Goal: Information Seeking & Learning: Learn about a topic

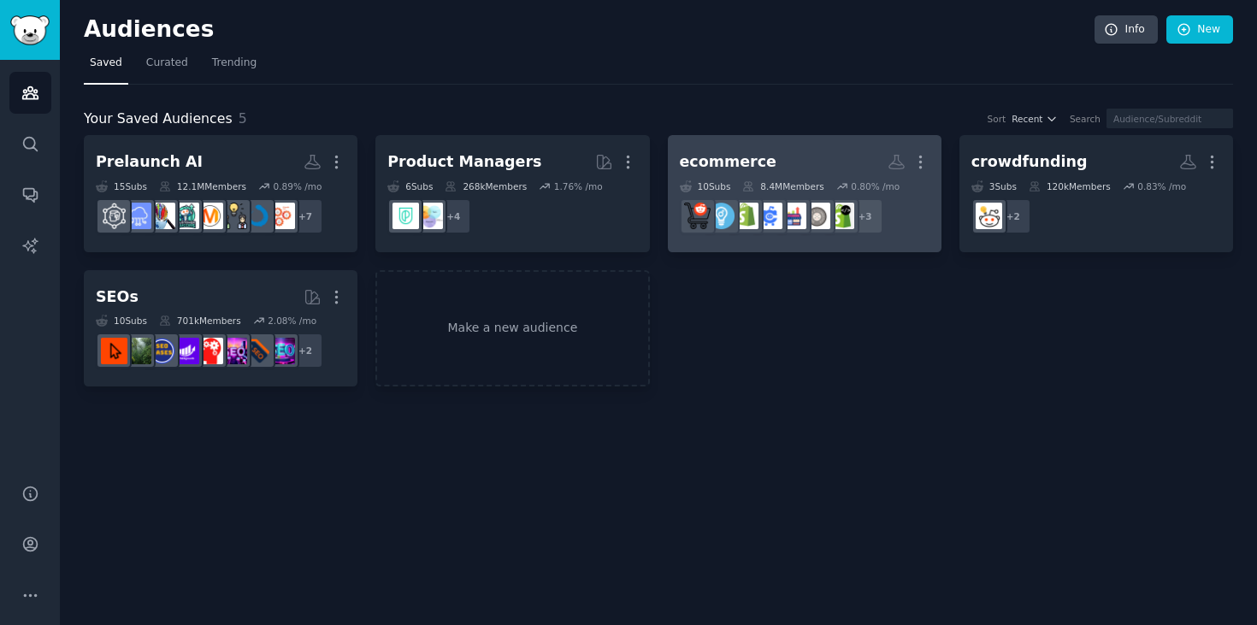
click at [752, 157] on div "ecommerce" at bounding box center [728, 161] width 97 height 21
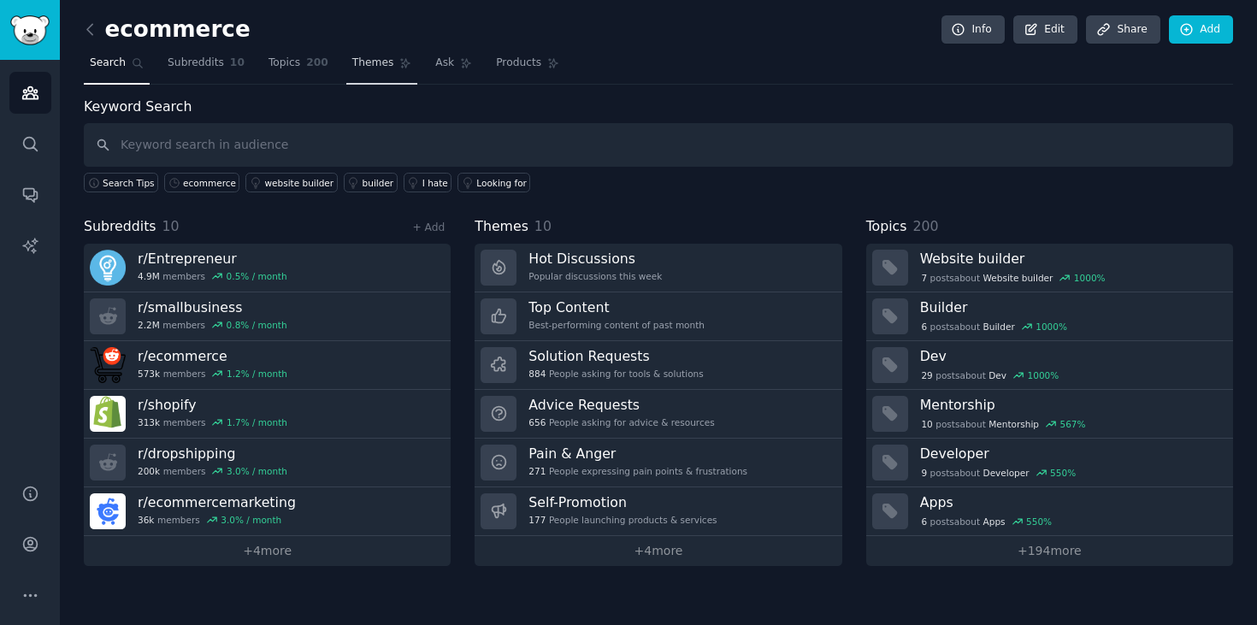
click at [363, 66] on span "Themes" at bounding box center [373, 63] width 42 height 15
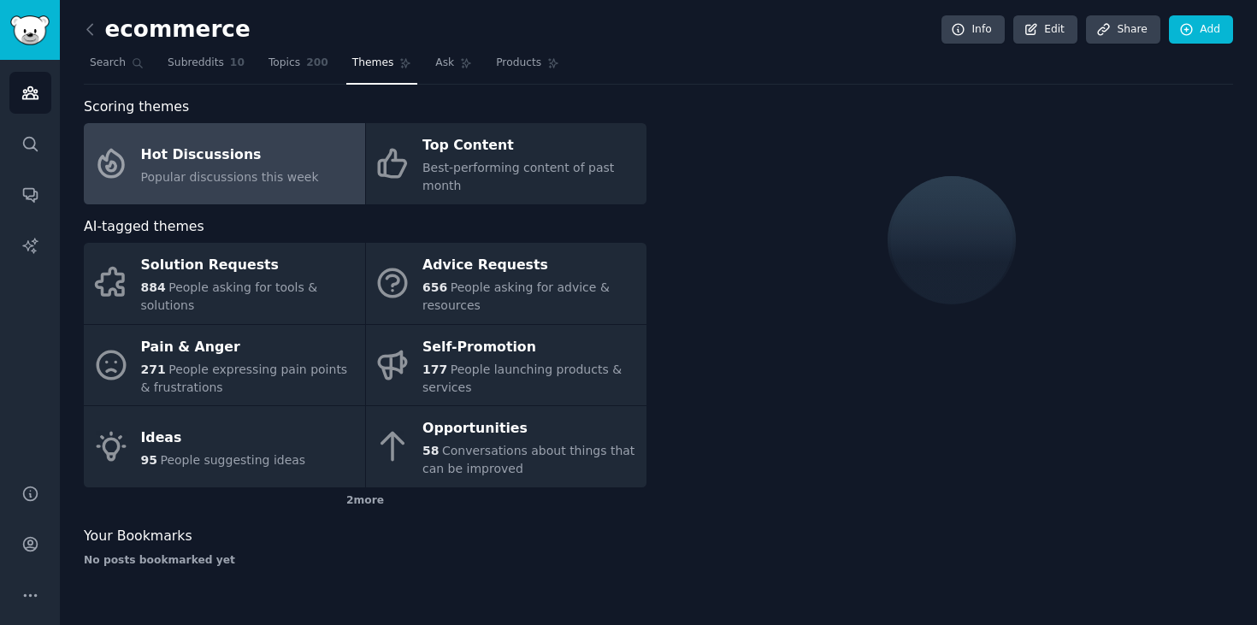
click at [212, 183] on span "Popular discussions this week" at bounding box center [230, 177] width 178 height 14
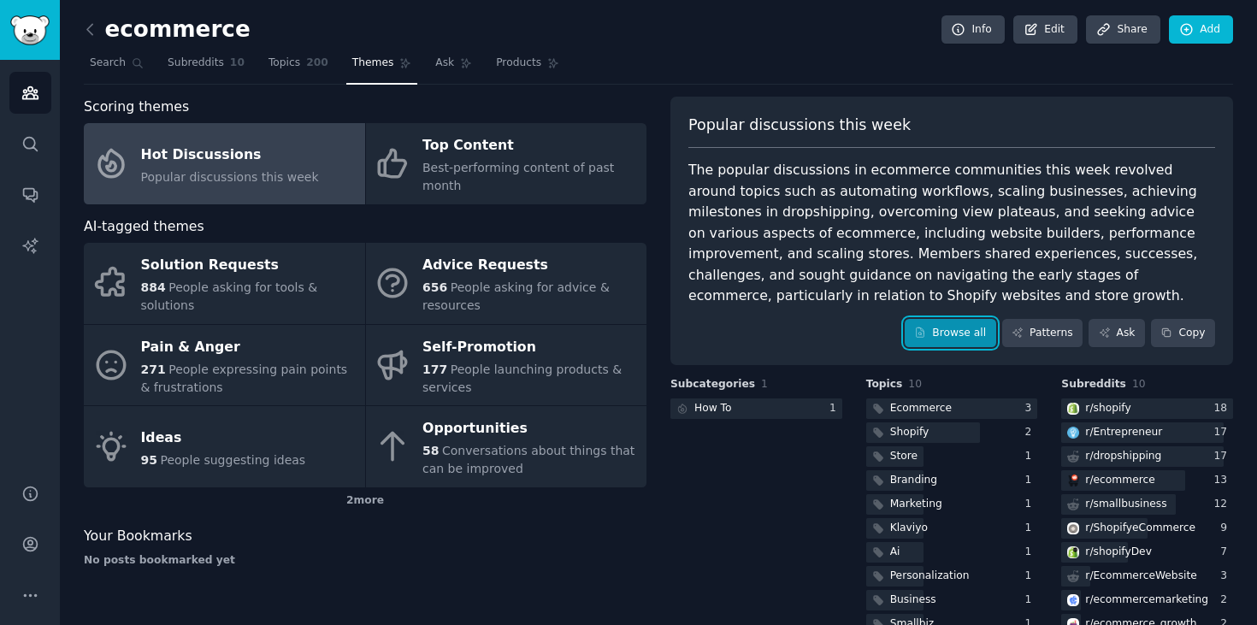
click at [953, 339] on link "Browse all" at bounding box center [950, 333] width 91 height 29
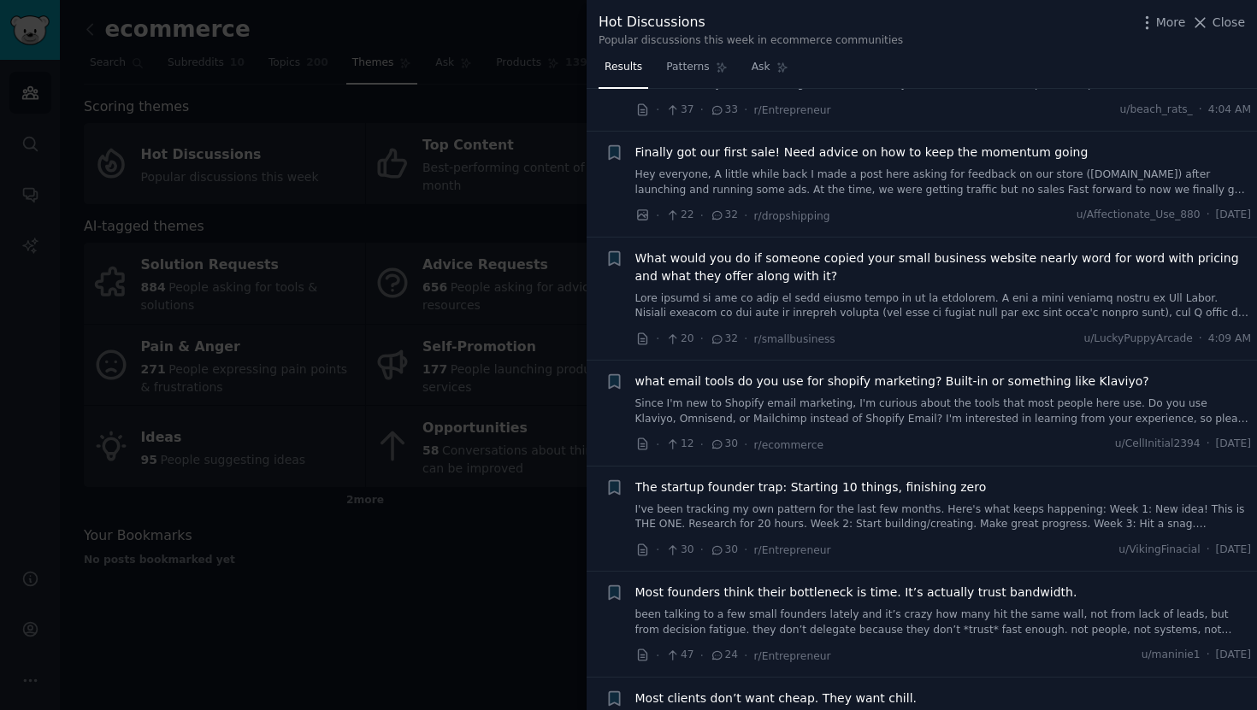
scroll to position [1264, 0]
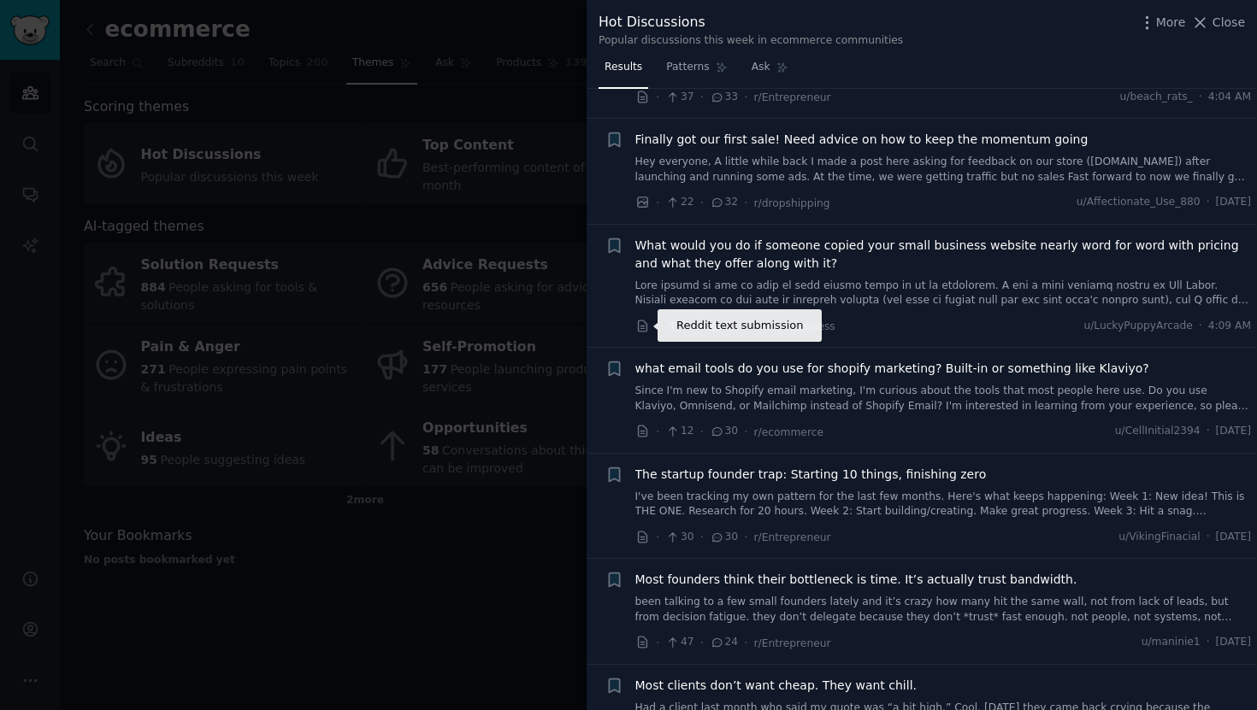
click at [642, 328] on icon at bounding box center [642, 326] width 9 height 11
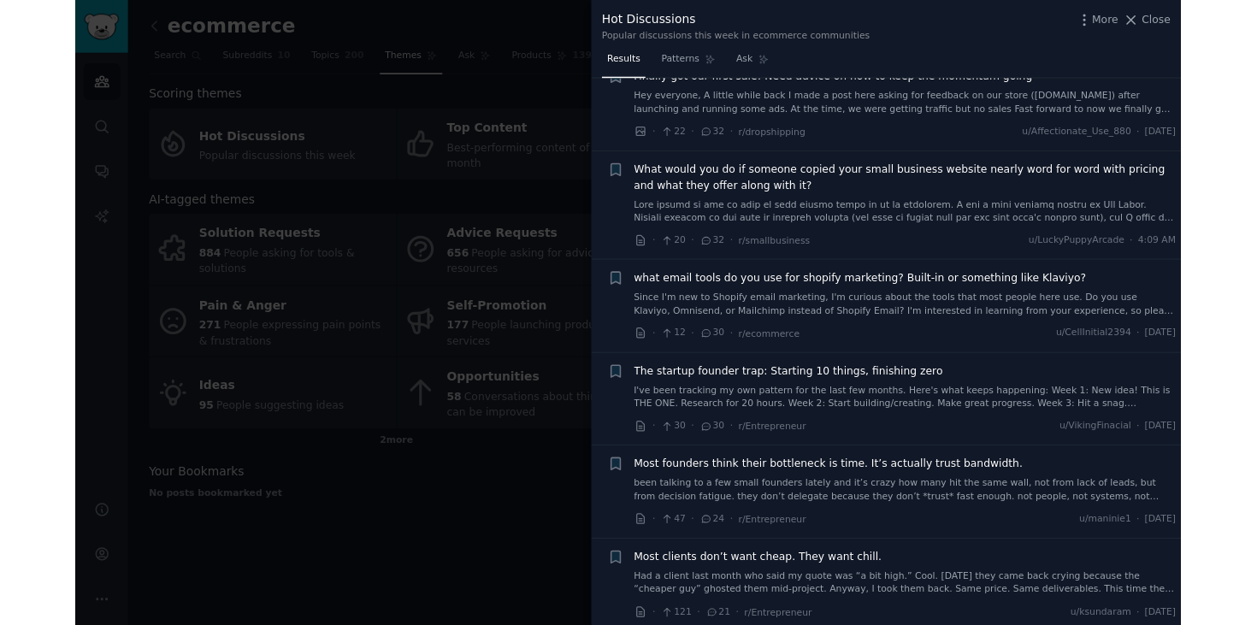
scroll to position [1318, 0]
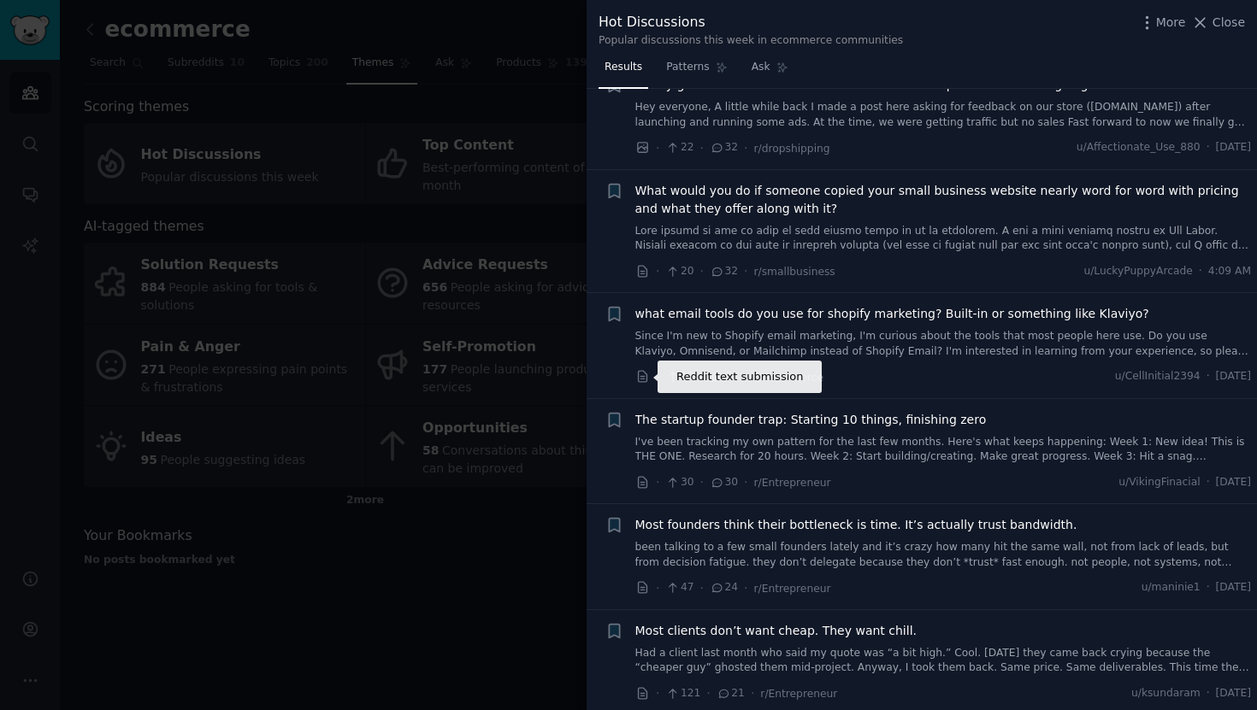
click at [642, 382] on icon at bounding box center [642, 376] width 9 height 11
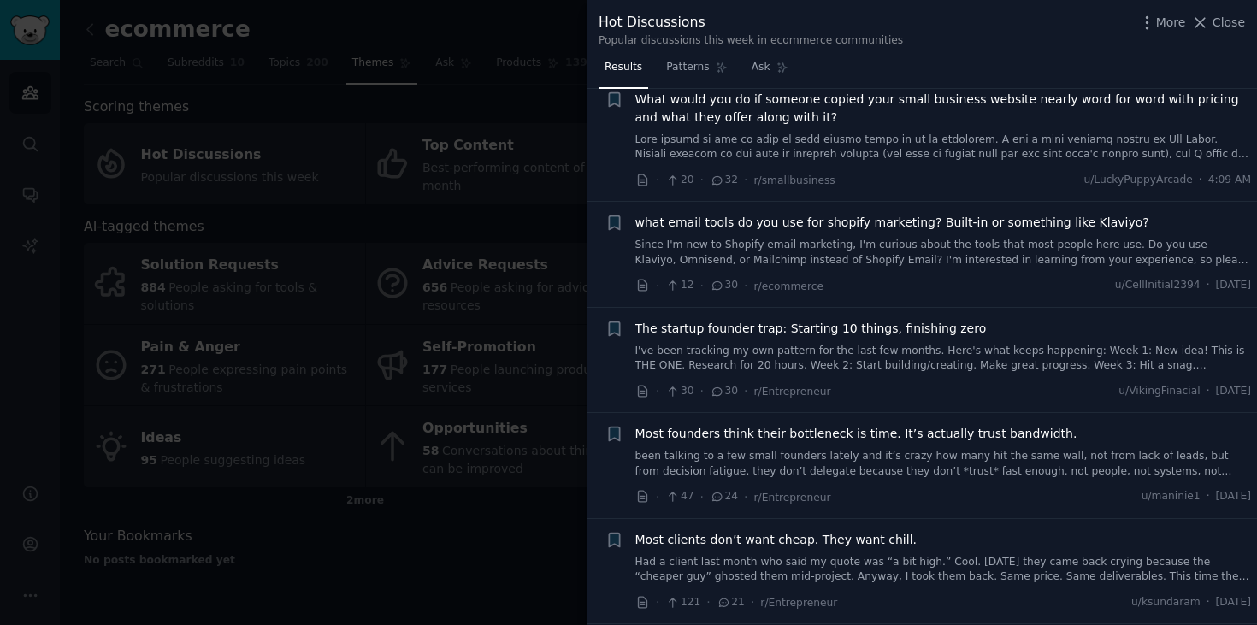
scroll to position [1501, 0]
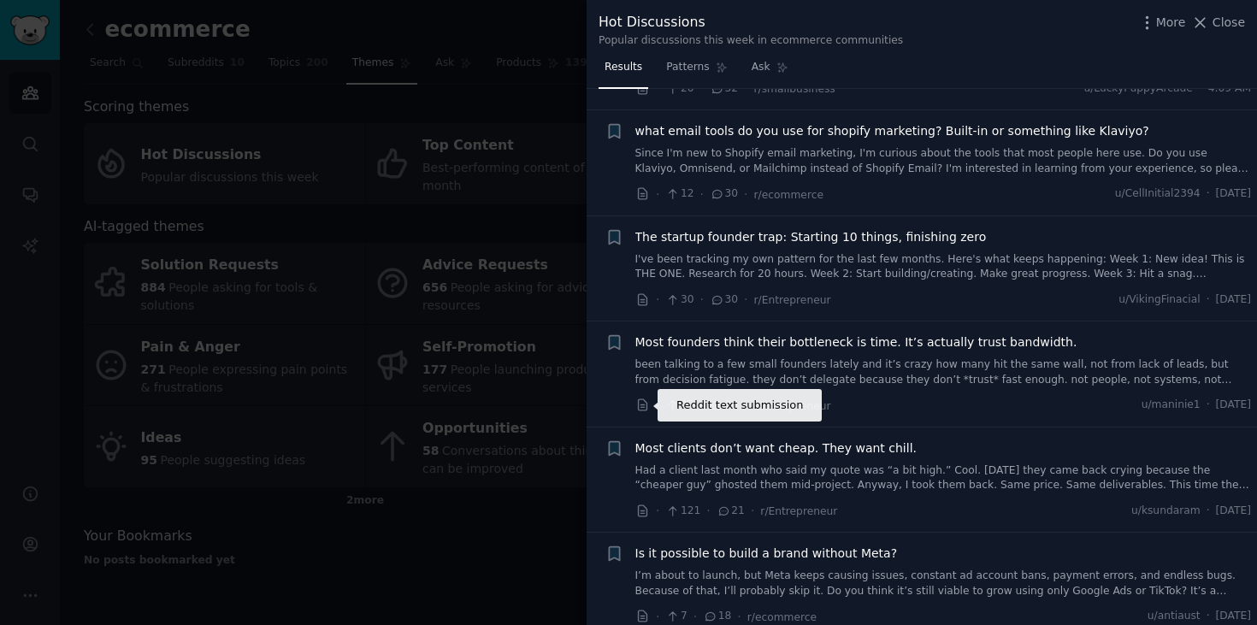
click at [643, 407] on icon at bounding box center [642, 404] width 9 height 11
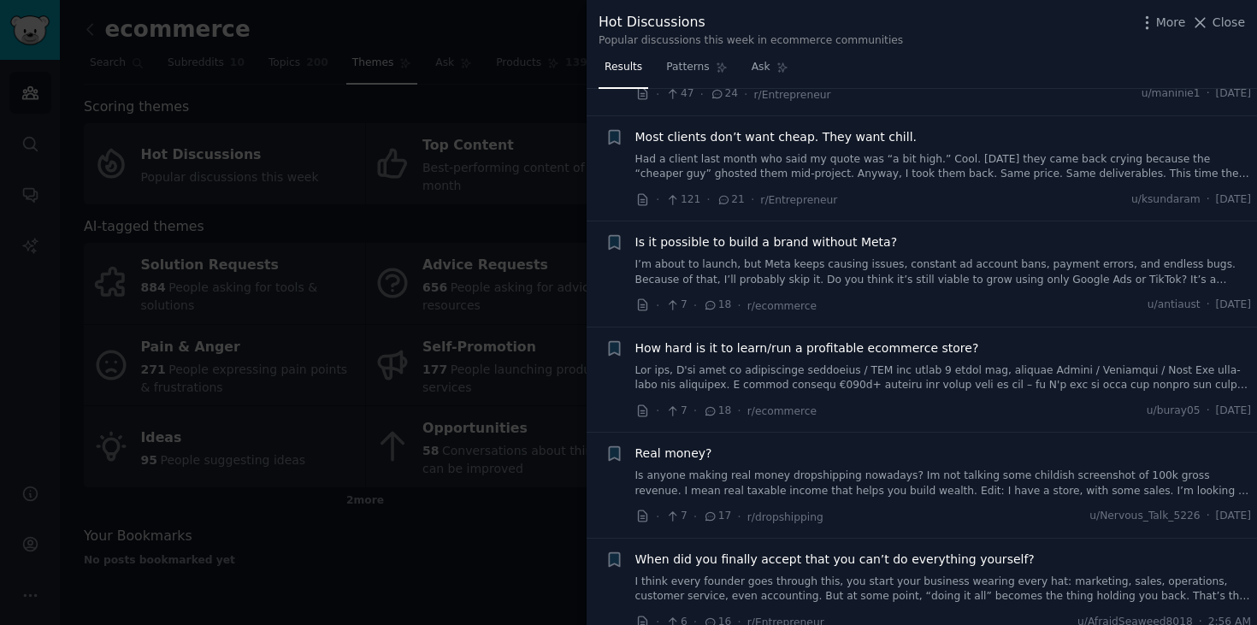
scroll to position [1813, 0]
click at [643, 308] on icon at bounding box center [642, 304] width 15 height 15
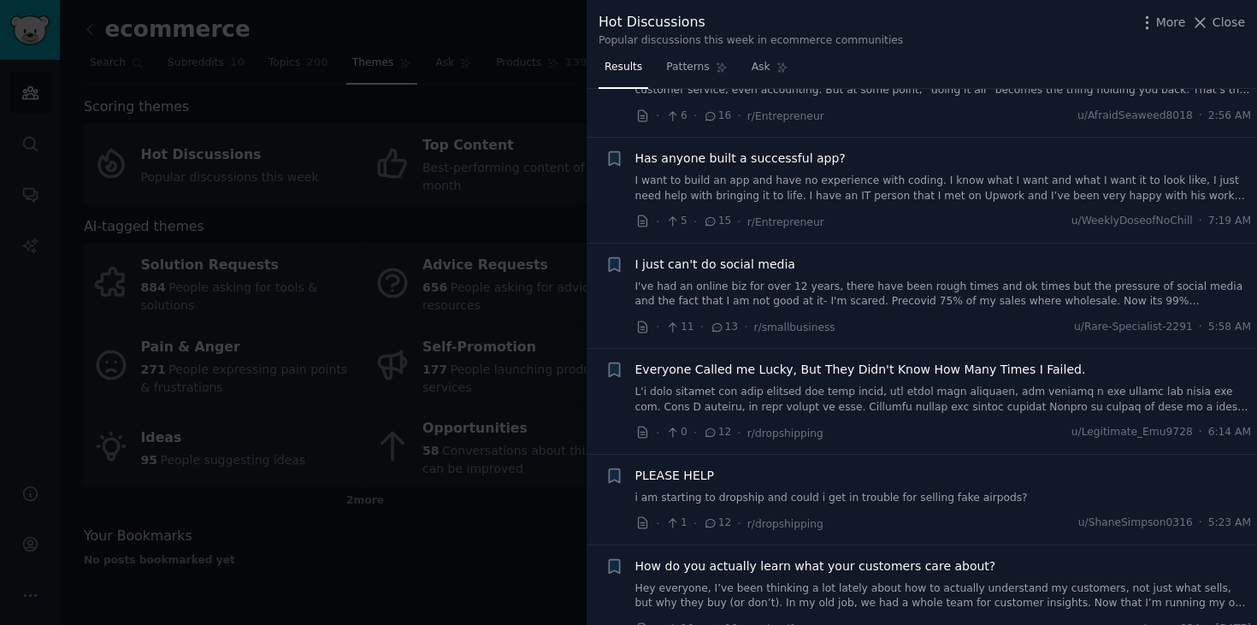
scroll to position [2326, 0]
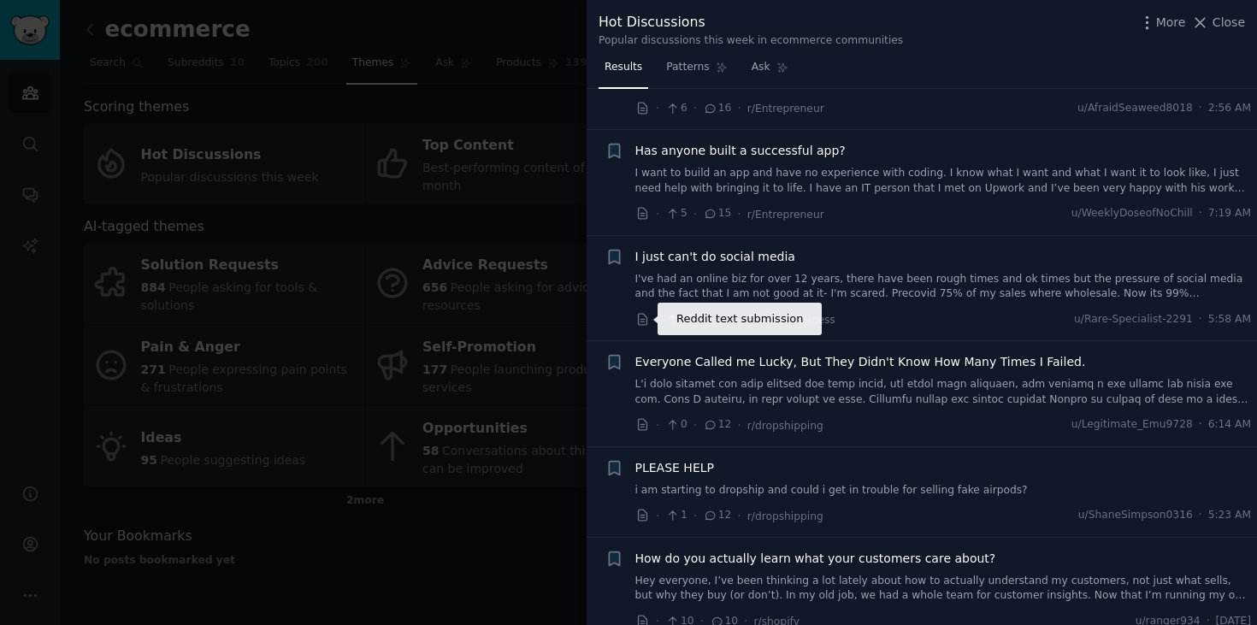
click at [641, 324] on icon at bounding box center [642, 319] width 9 height 11
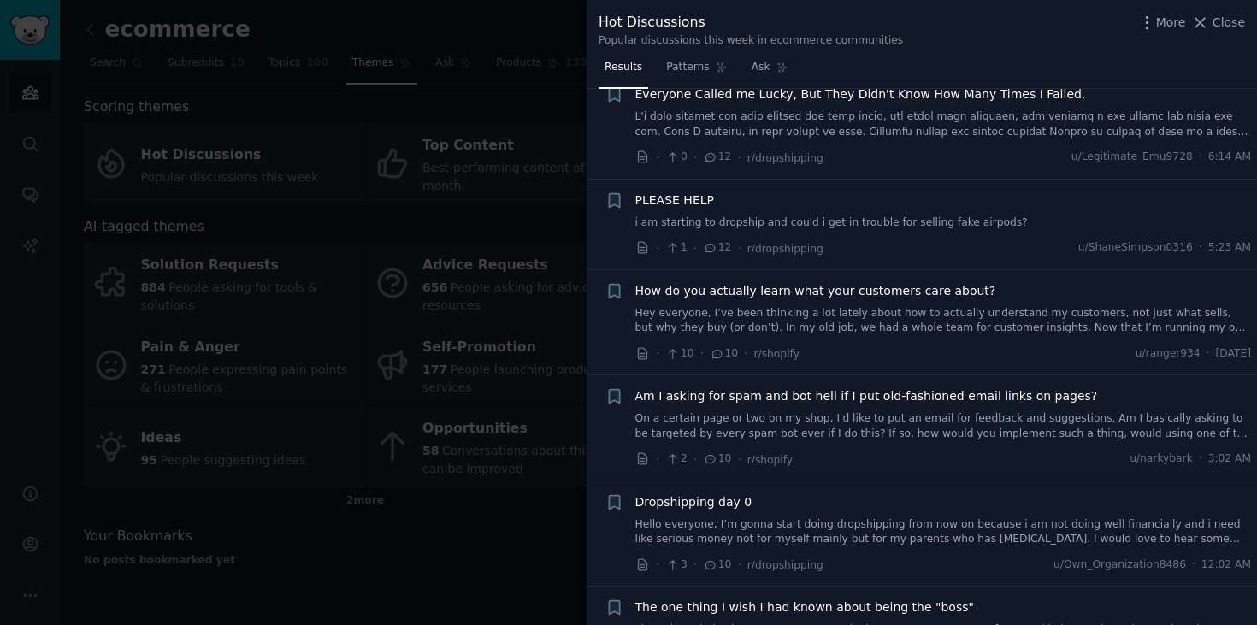
scroll to position [2664, 0]
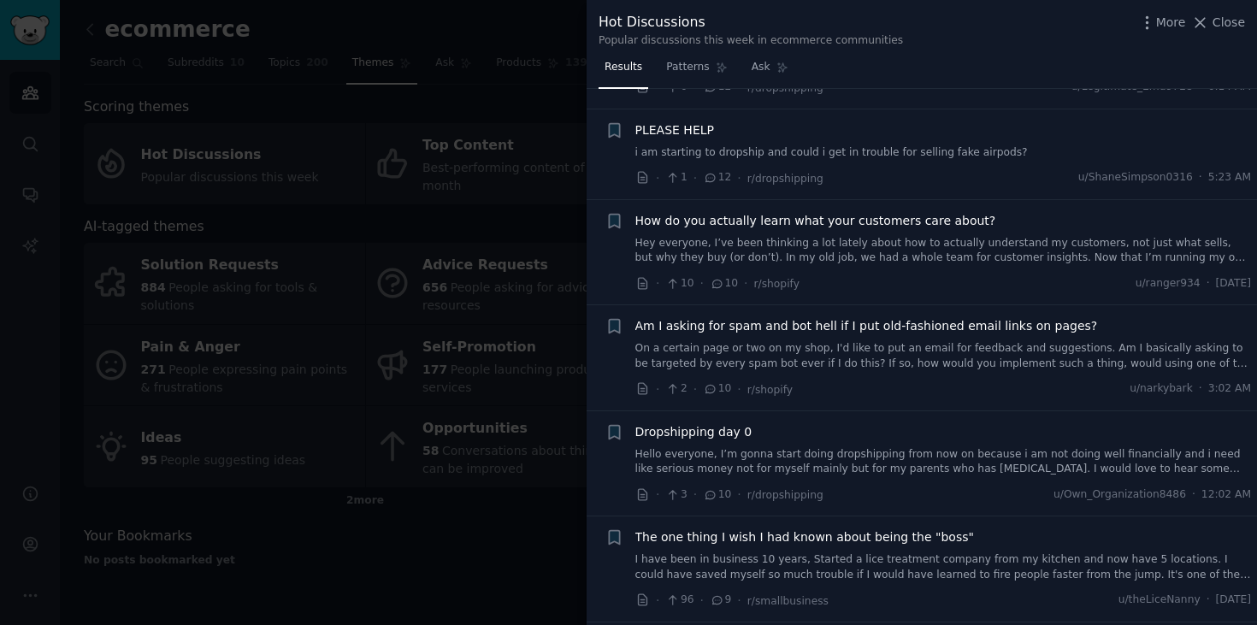
click at [633, 287] on div "Reddit text submission + How do you actually learn what your customers care abo…" at bounding box center [928, 252] width 646 height 81
click at [643, 287] on icon at bounding box center [642, 283] width 15 height 15
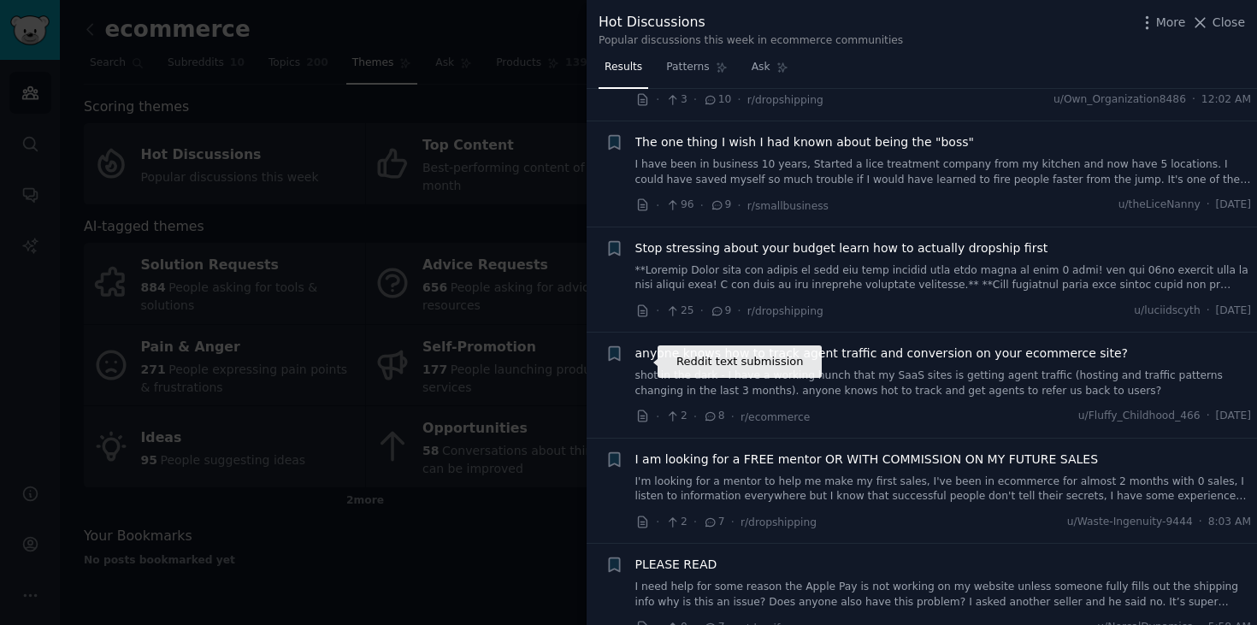
scroll to position [3142, 0]
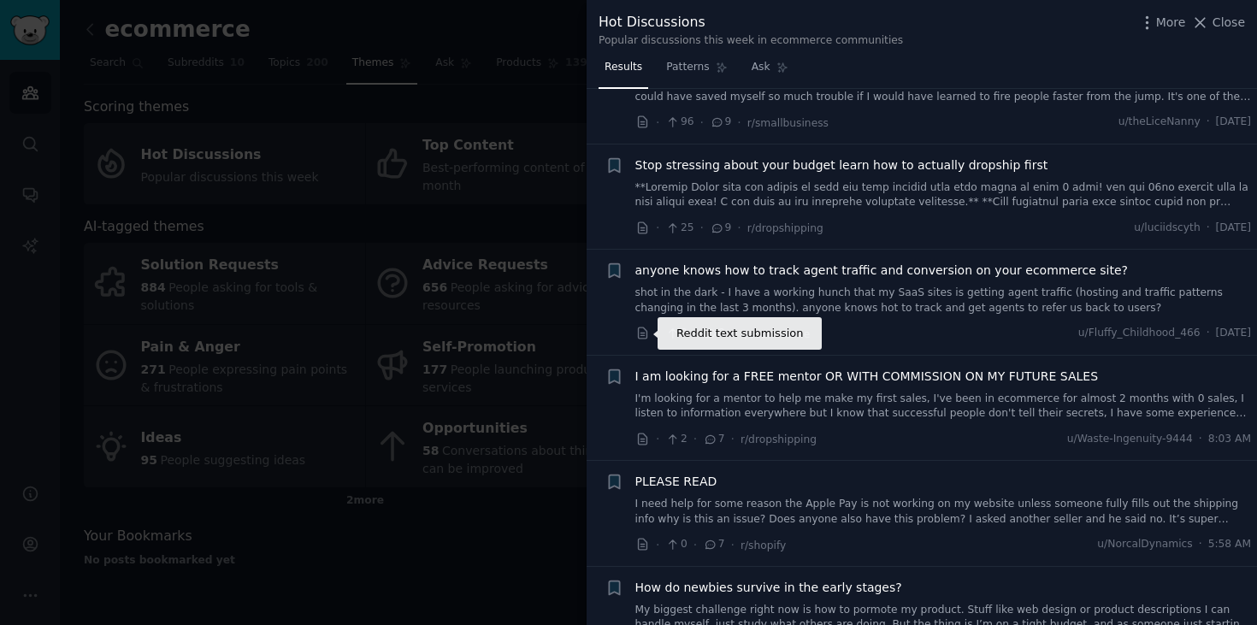
click at [643, 339] on icon at bounding box center [642, 332] width 9 height 11
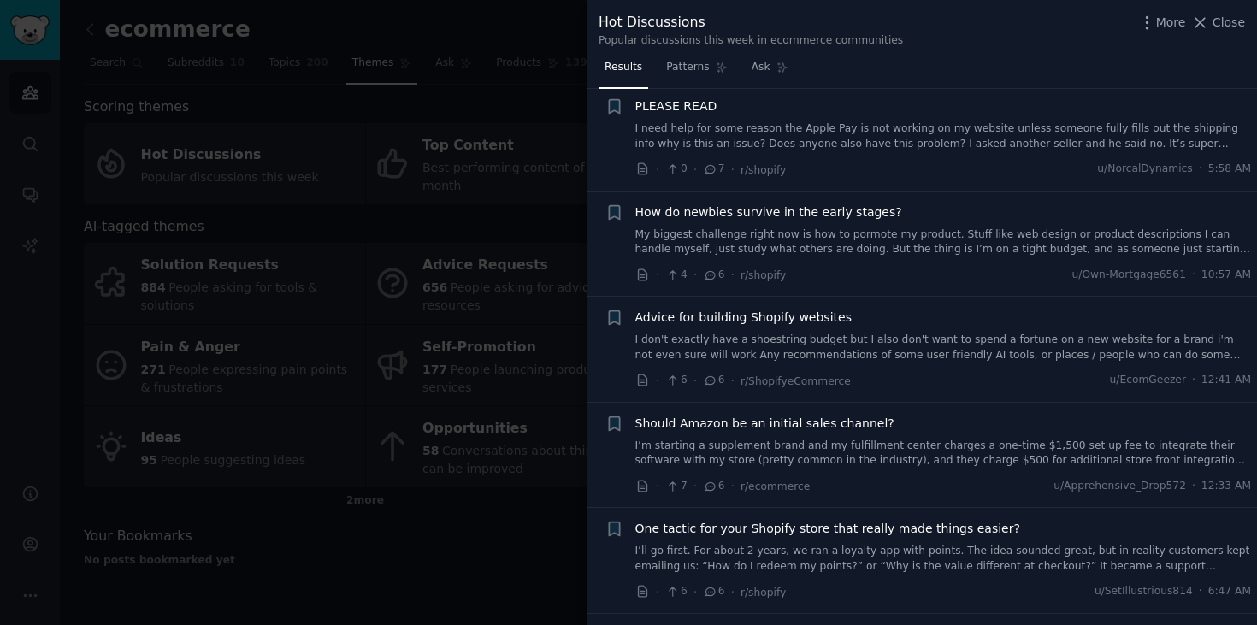
scroll to position [3568, 0]
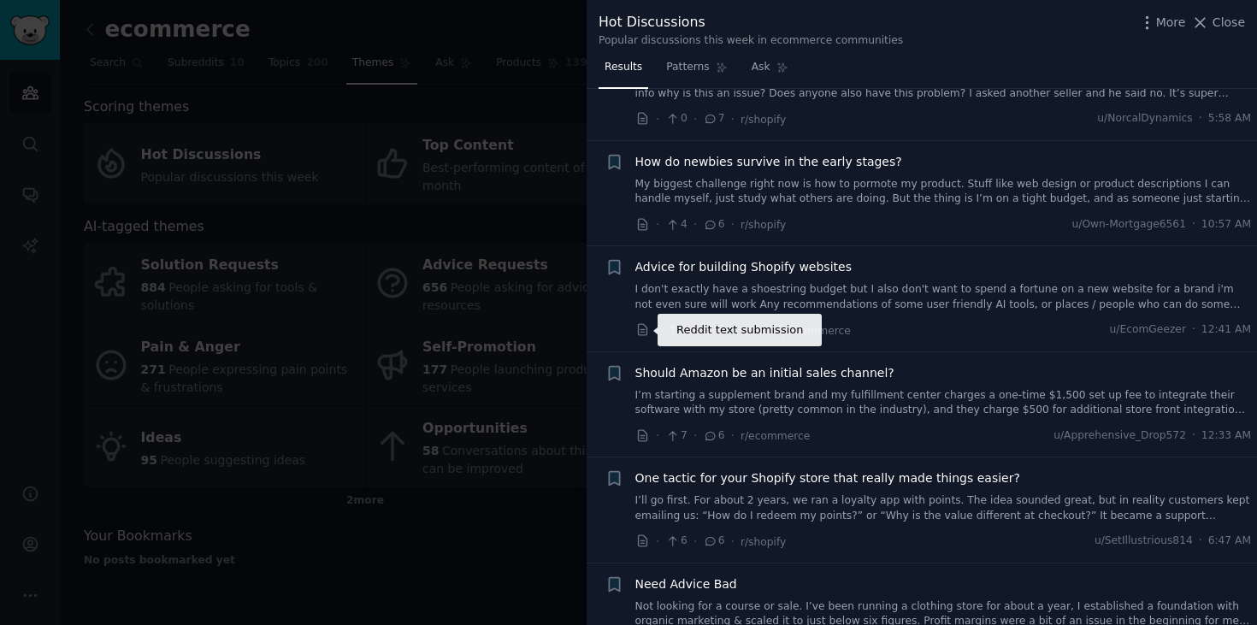
click at [642, 328] on icon at bounding box center [642, 329] width 15 height 15
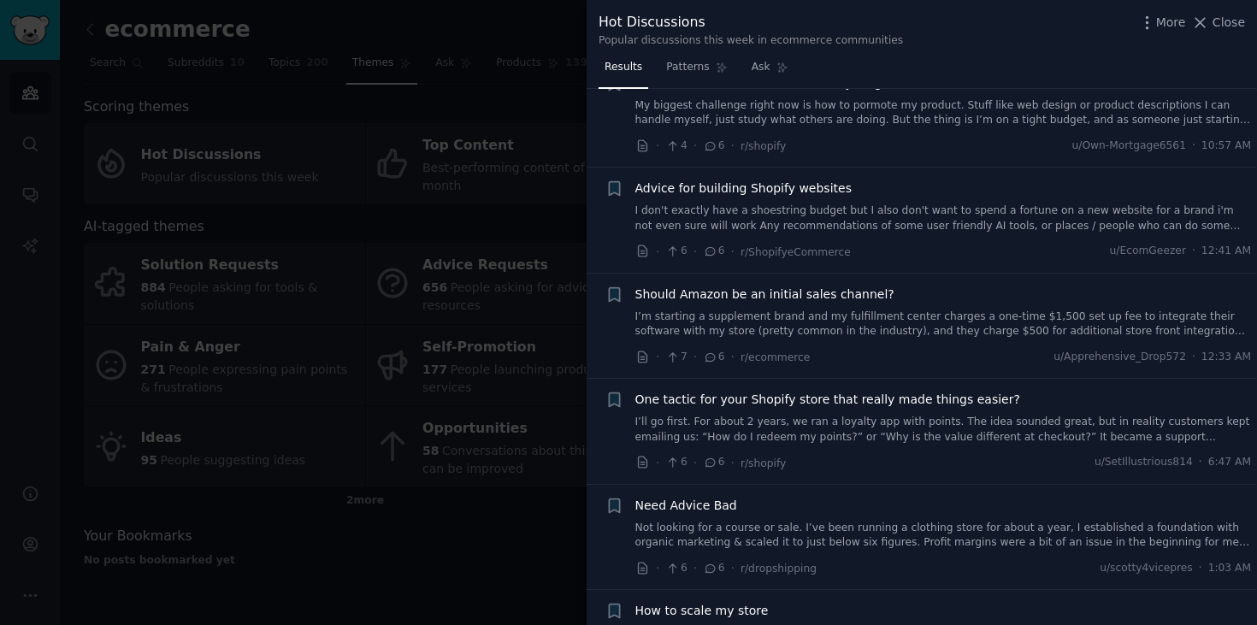
scroll to position [3651, 0]
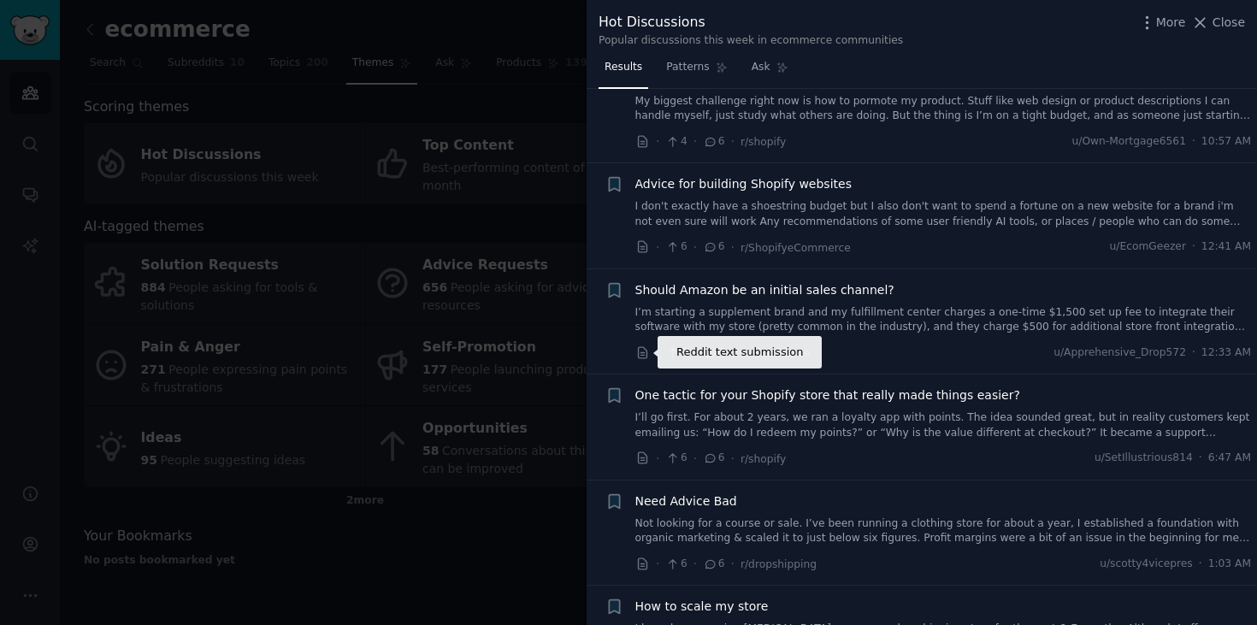
click at [644, 350] on icon at bounding box center [642, 352] width 15 height 15
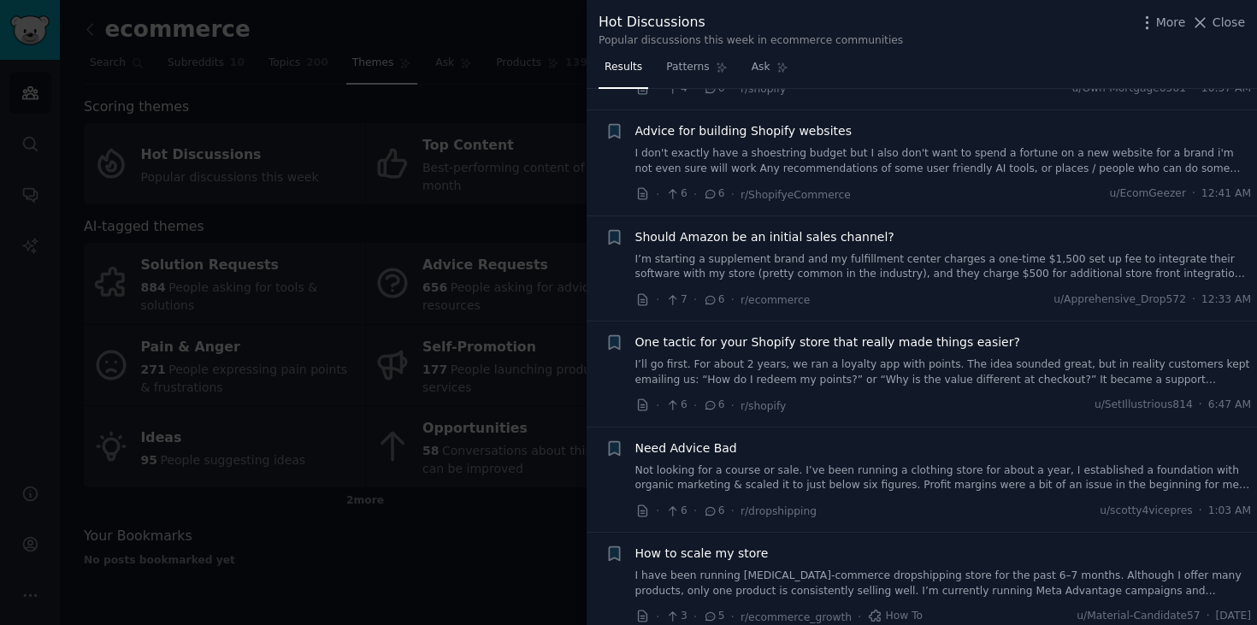
scroll to position [3773, 0]
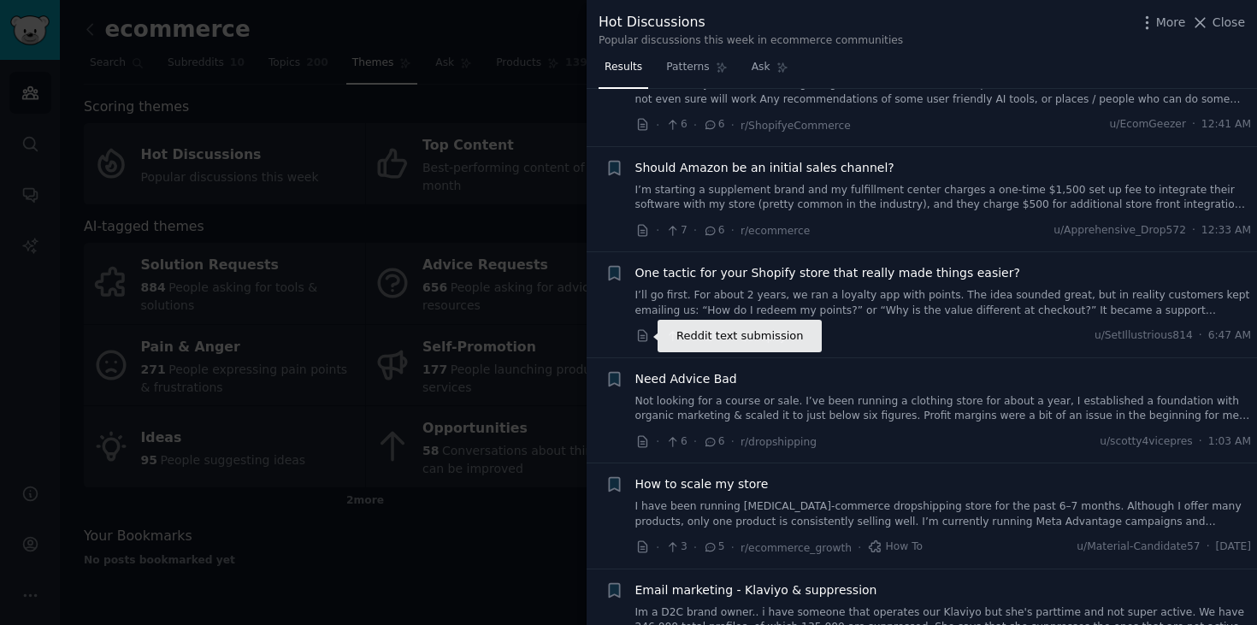
click at [640, 333] on icon at bounding box center [642, 335] width 15 height 15
